Goal: Task Accomplishment & Management: Manage account settings

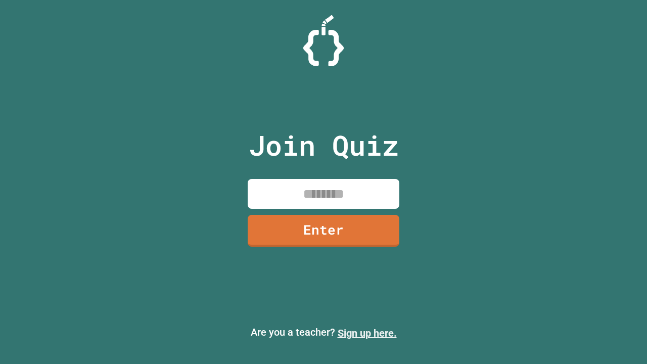
click at [367, 333] on link "Sign up here." at bounding box center [366, 333] width 59 height 12
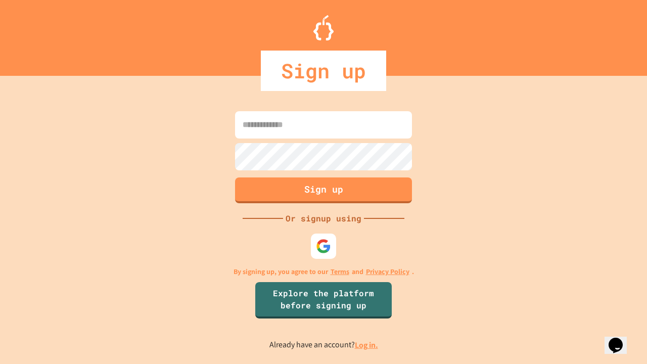
click at [367, 345] on link "Log in." at bounding box center [366, 344] width 23 height 11
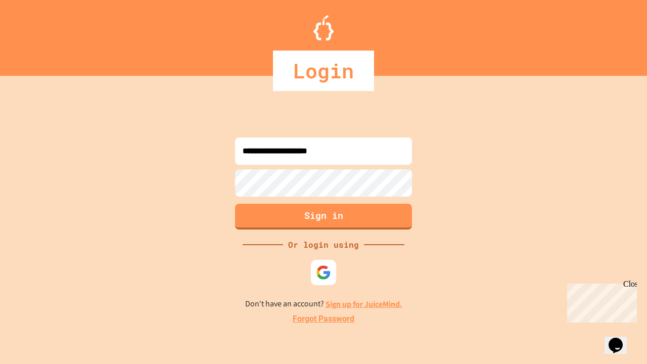
type input "**********"
